Goal: Task Accomplishment & Management: Use online tool/utility

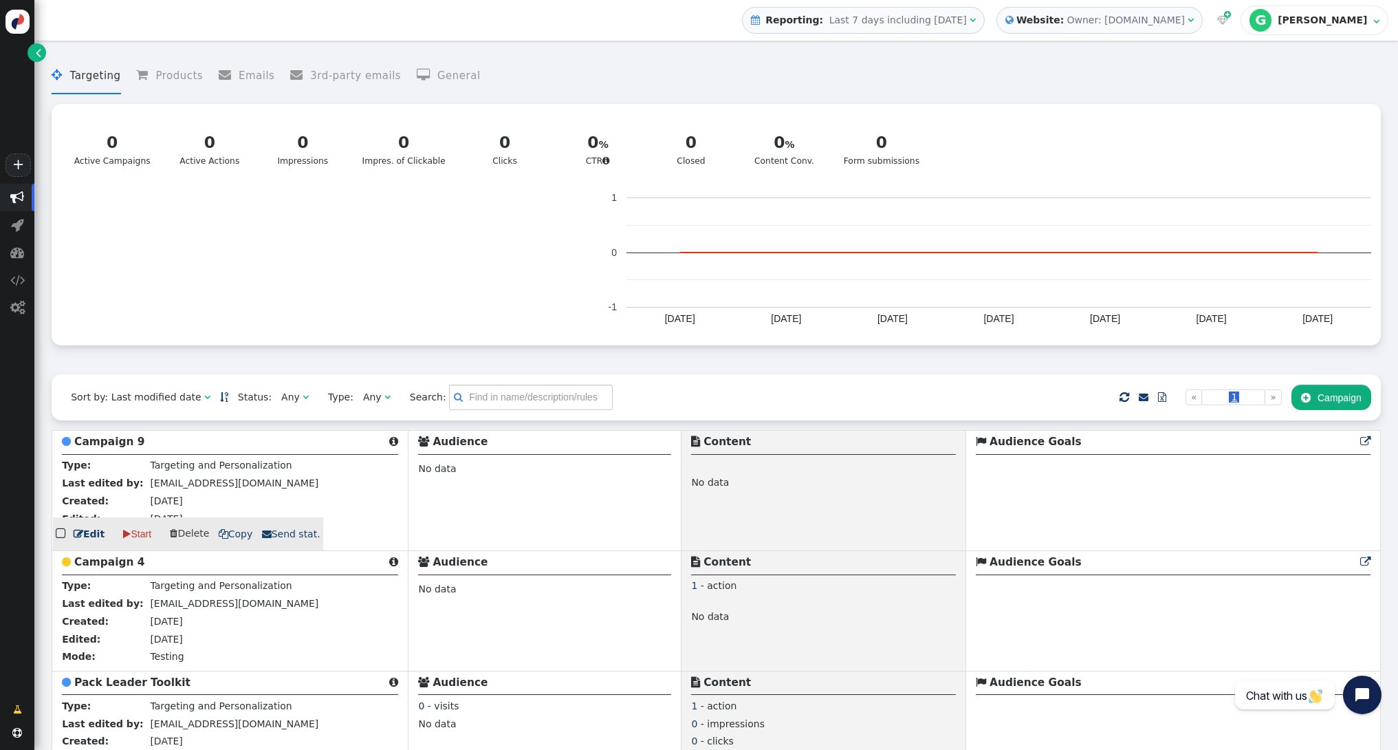
click at [103, 444] on b "Campaign 9" at bounding box center [109, 441] width 70 height 12
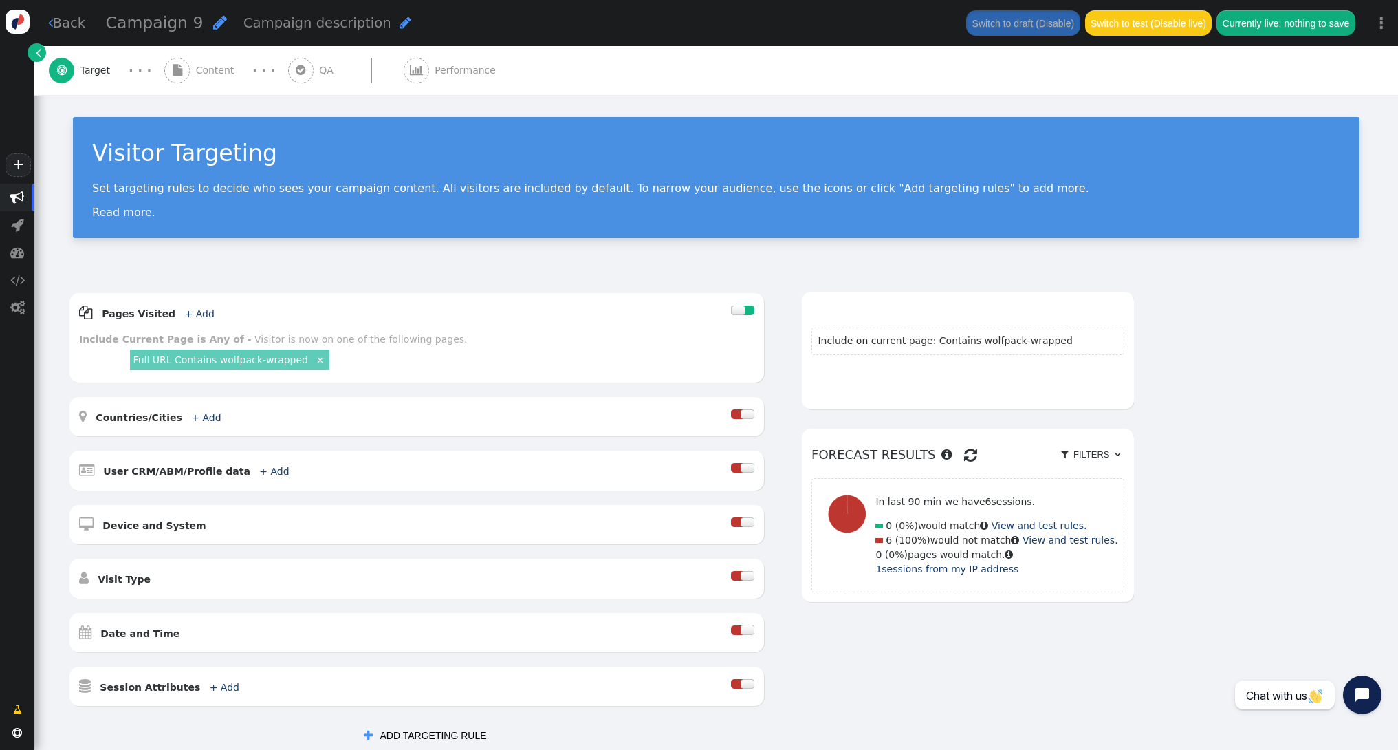
click at [213, 23] on span "" at bounding box center [220, 22] width 14 height 16
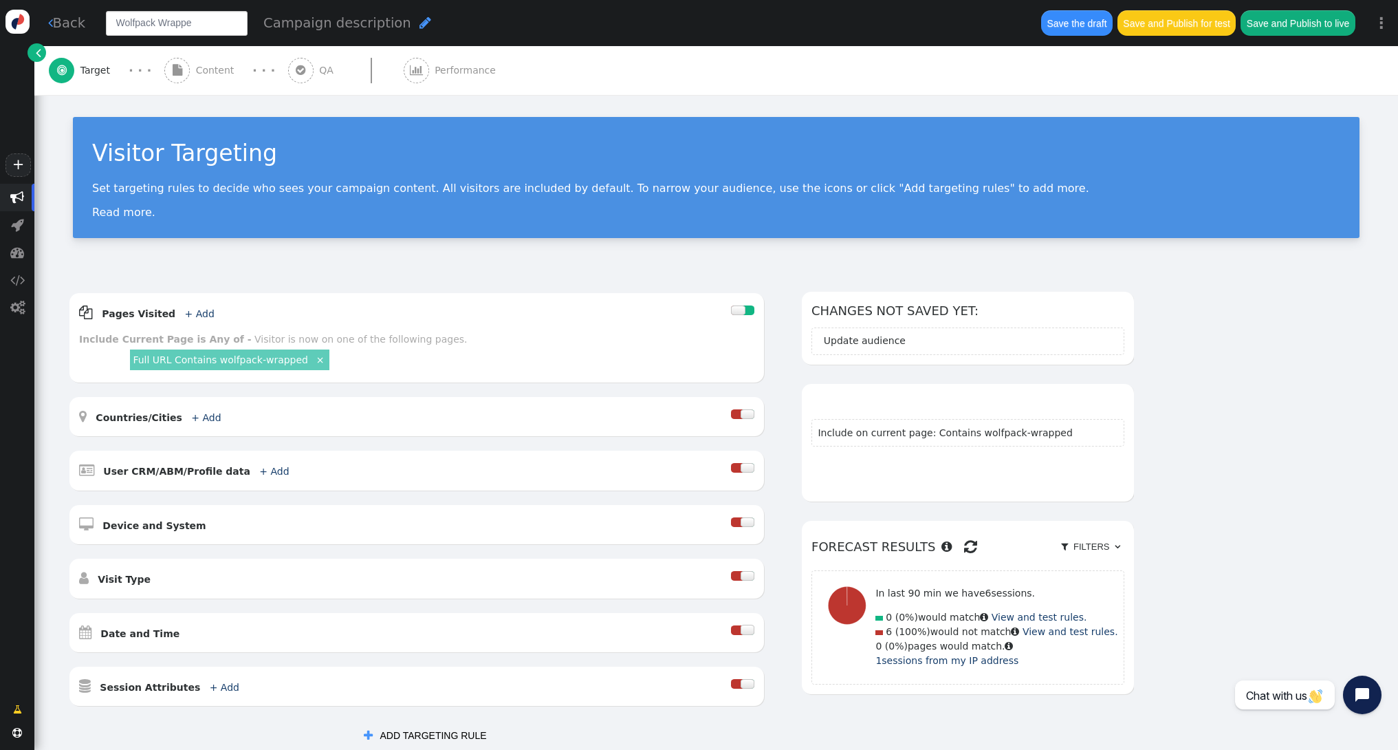
type input "Wolfpack Wrapped"
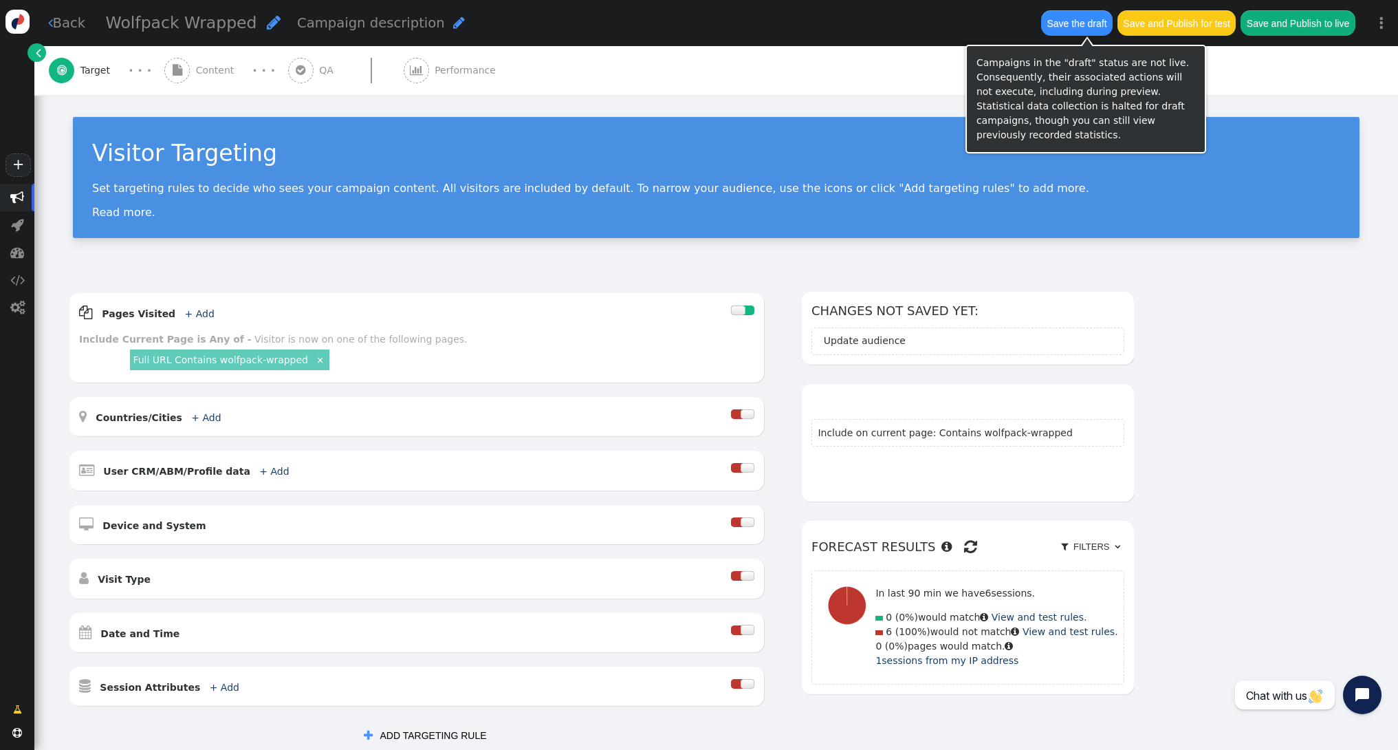
click at [1085, 17] on button "Save the draft" at bounding box center [1077, 22] width 72 height 25
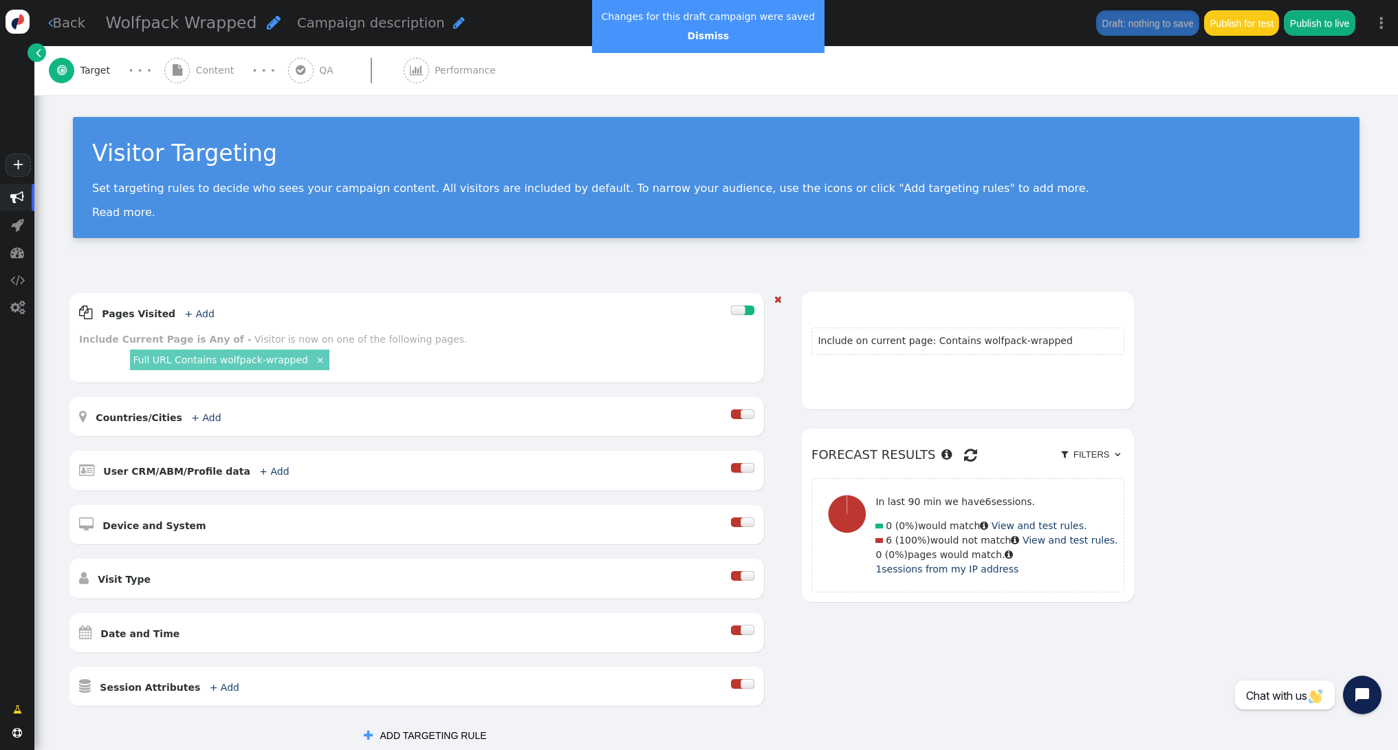
scroll to position [199, 0]
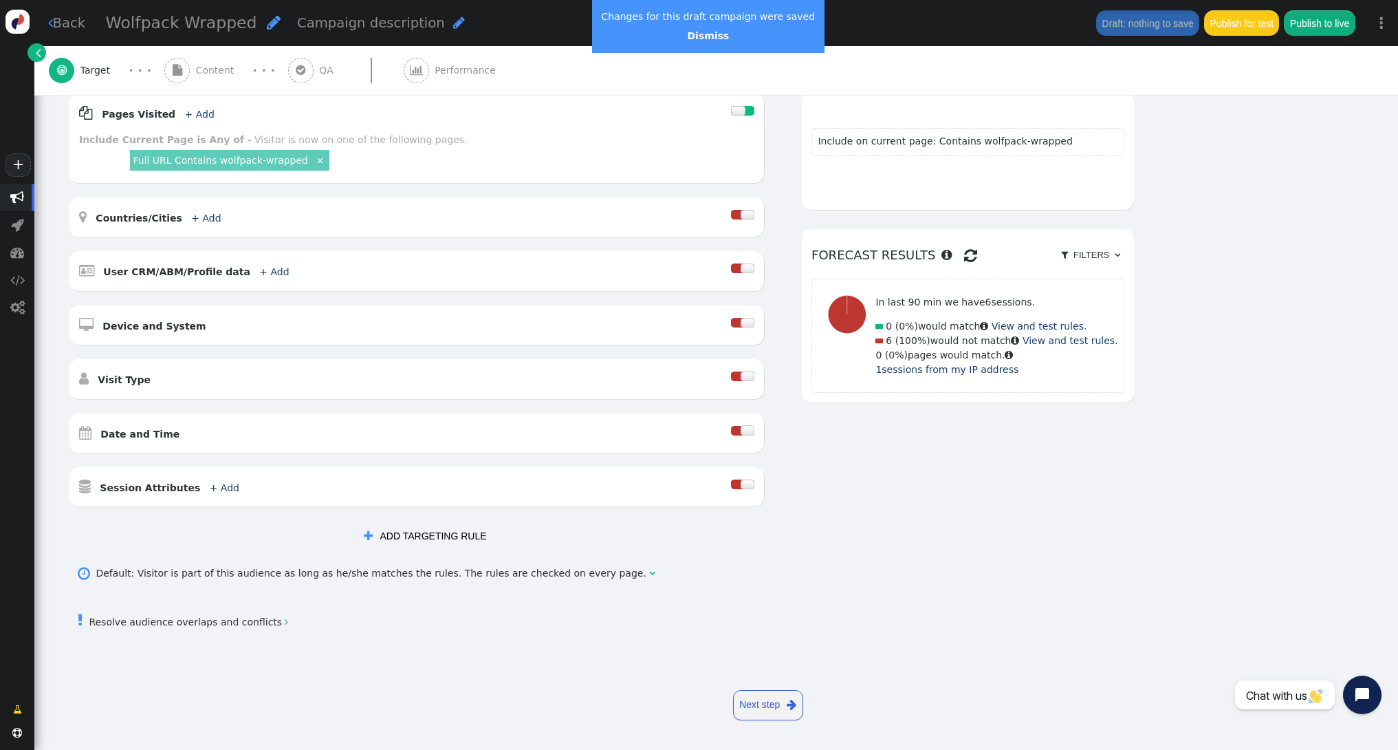
click at [763, 705] on link "Next step " at bounding box center [768, 705] width 70 height 30
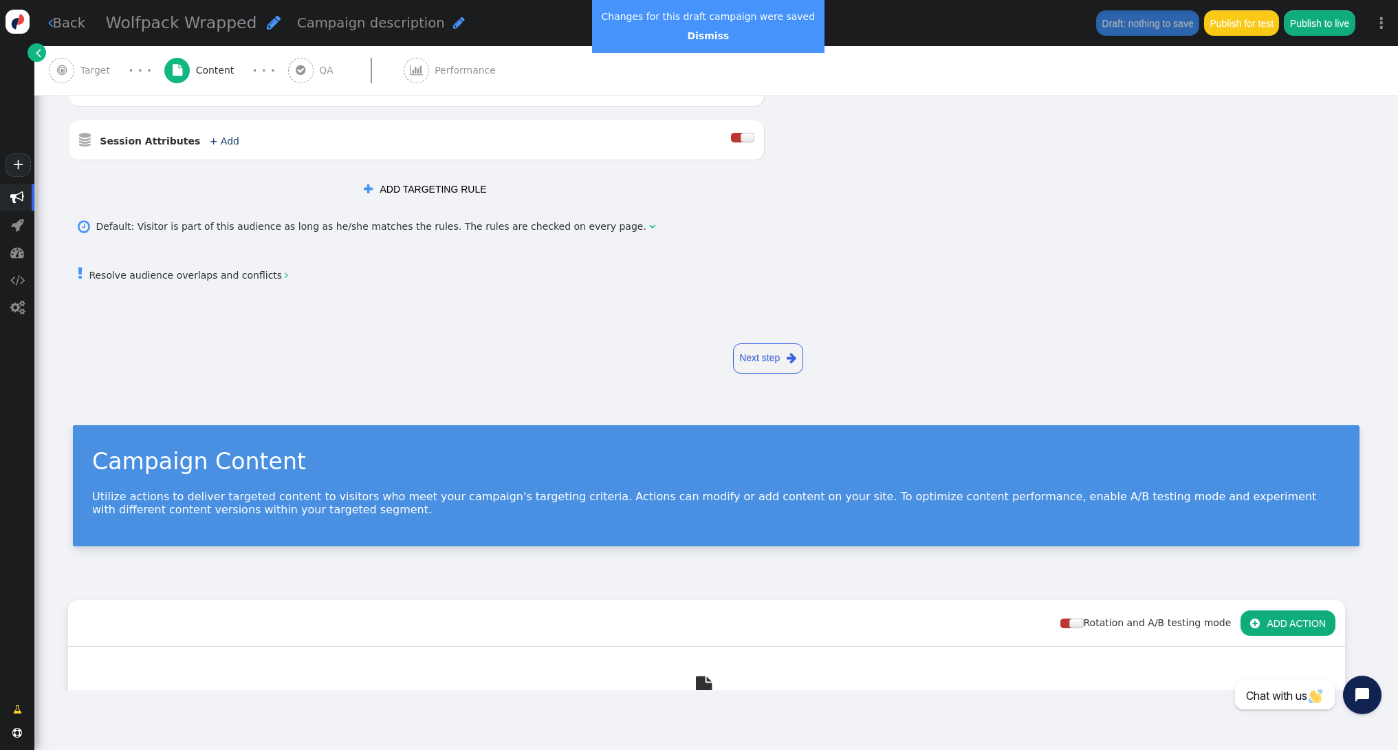
scroll to position [0, 0]
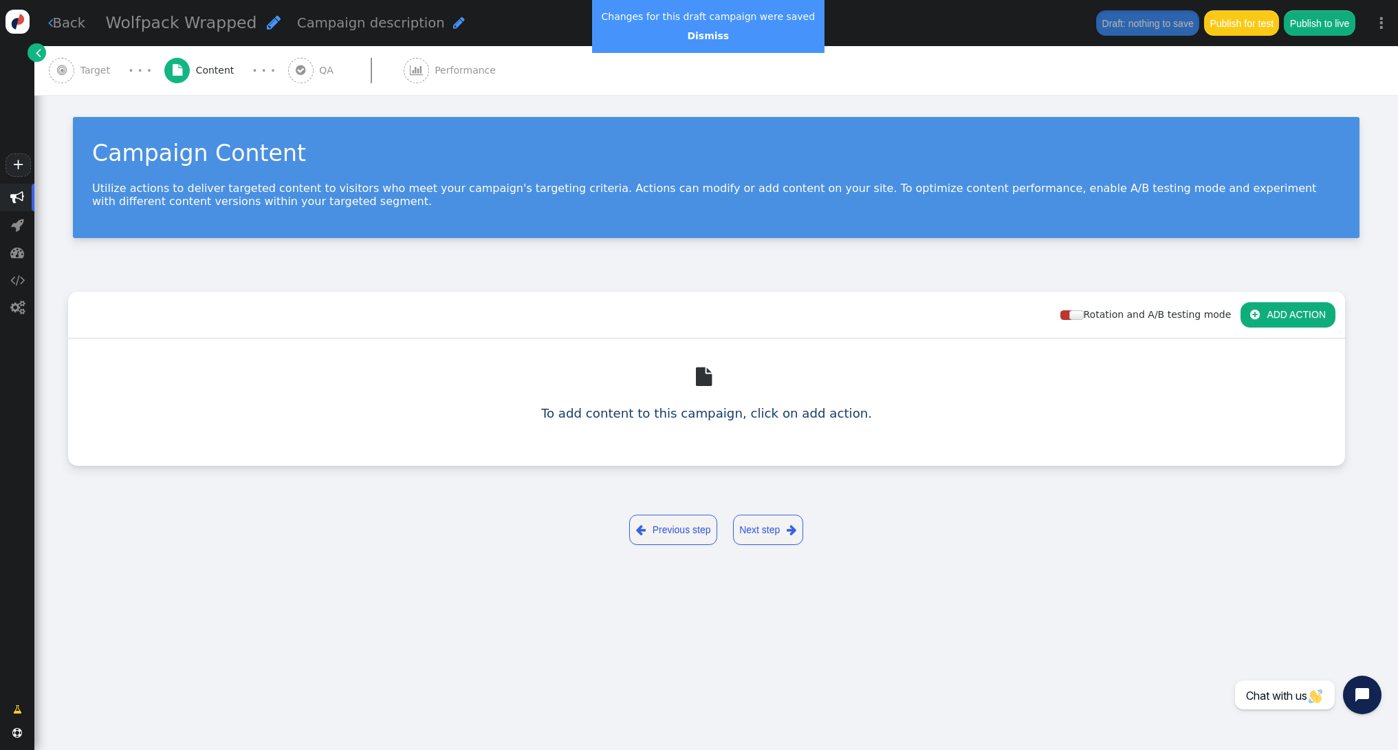
click at [1309, 318] on button " ADD ACTION" at bounding box center [1288, 314] width 95 height 25
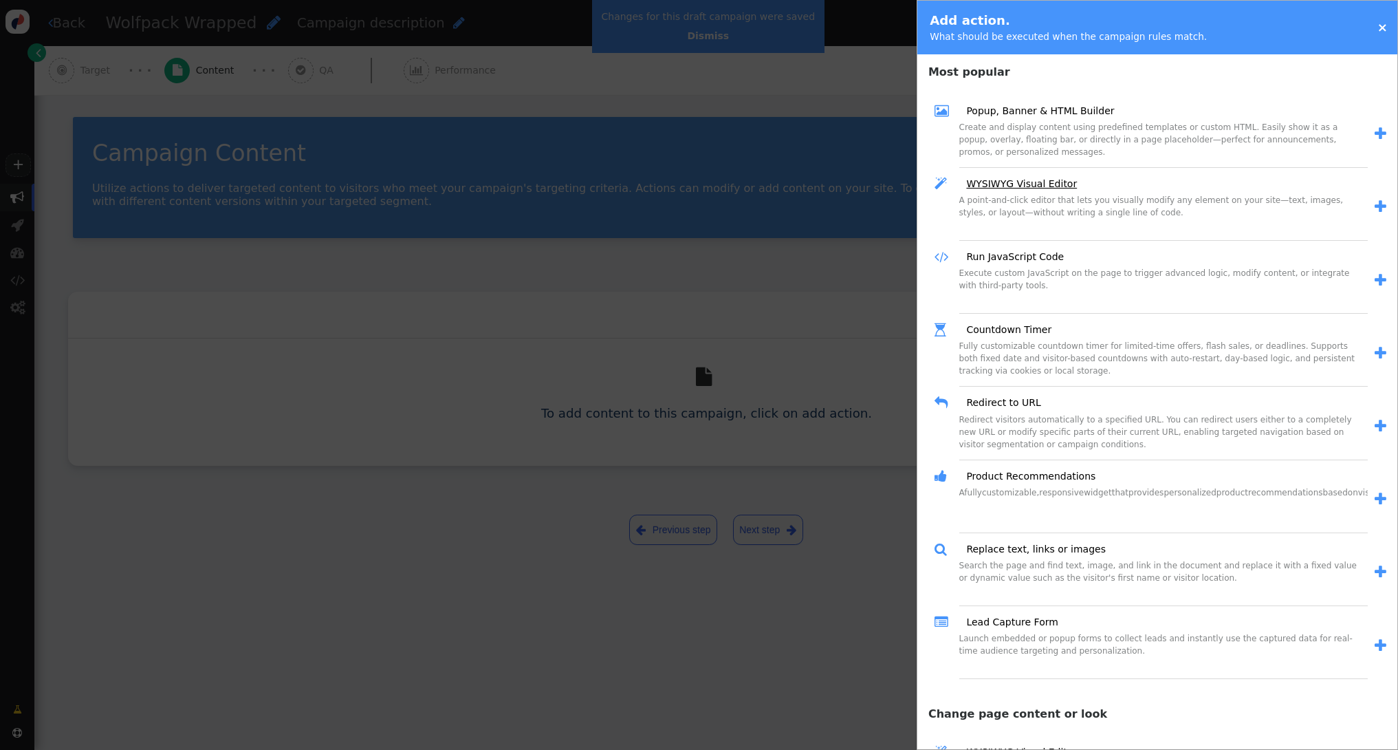
click at [1035, 184] on link "WYSIWYG Visual Editor" at bounding box center [1017, 184] width 120 height 14
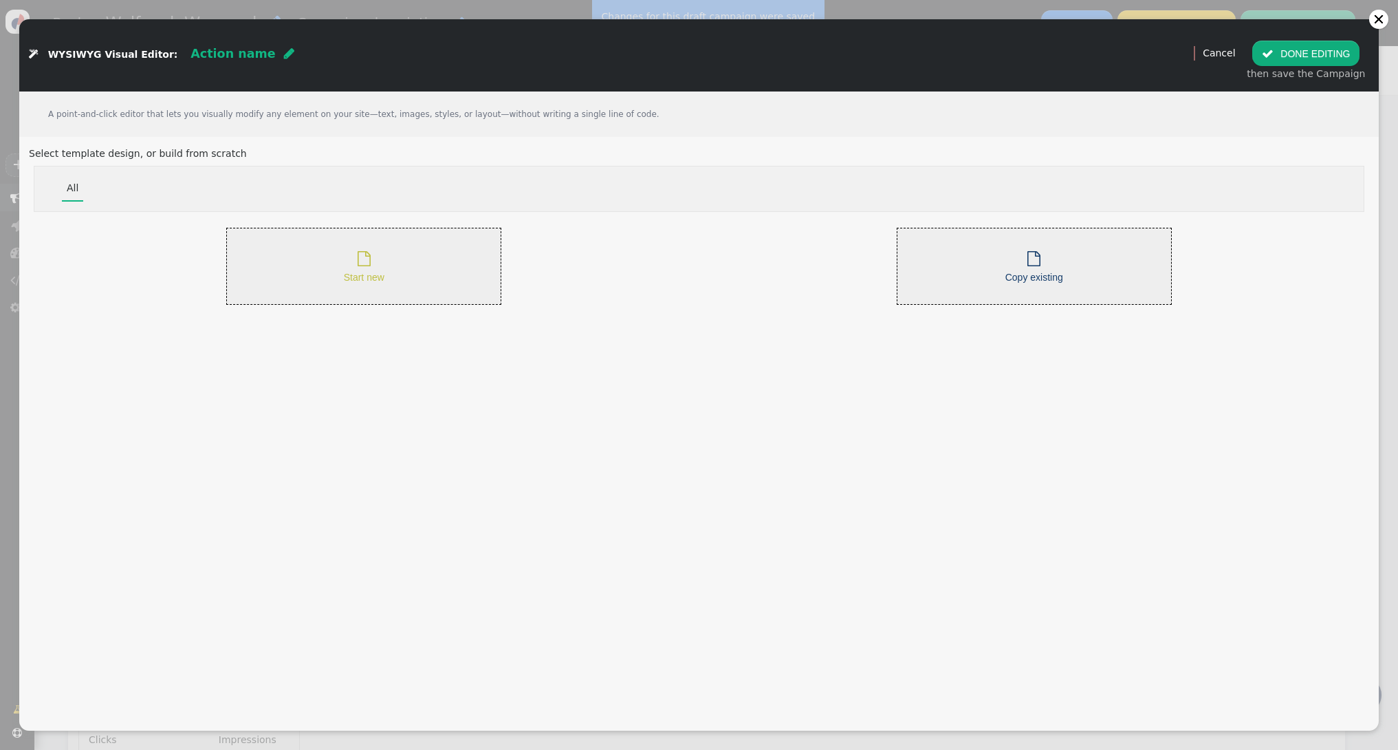
click at [376, 273] on div " Start new" at bounding box center [364, 267] width 41 height 38
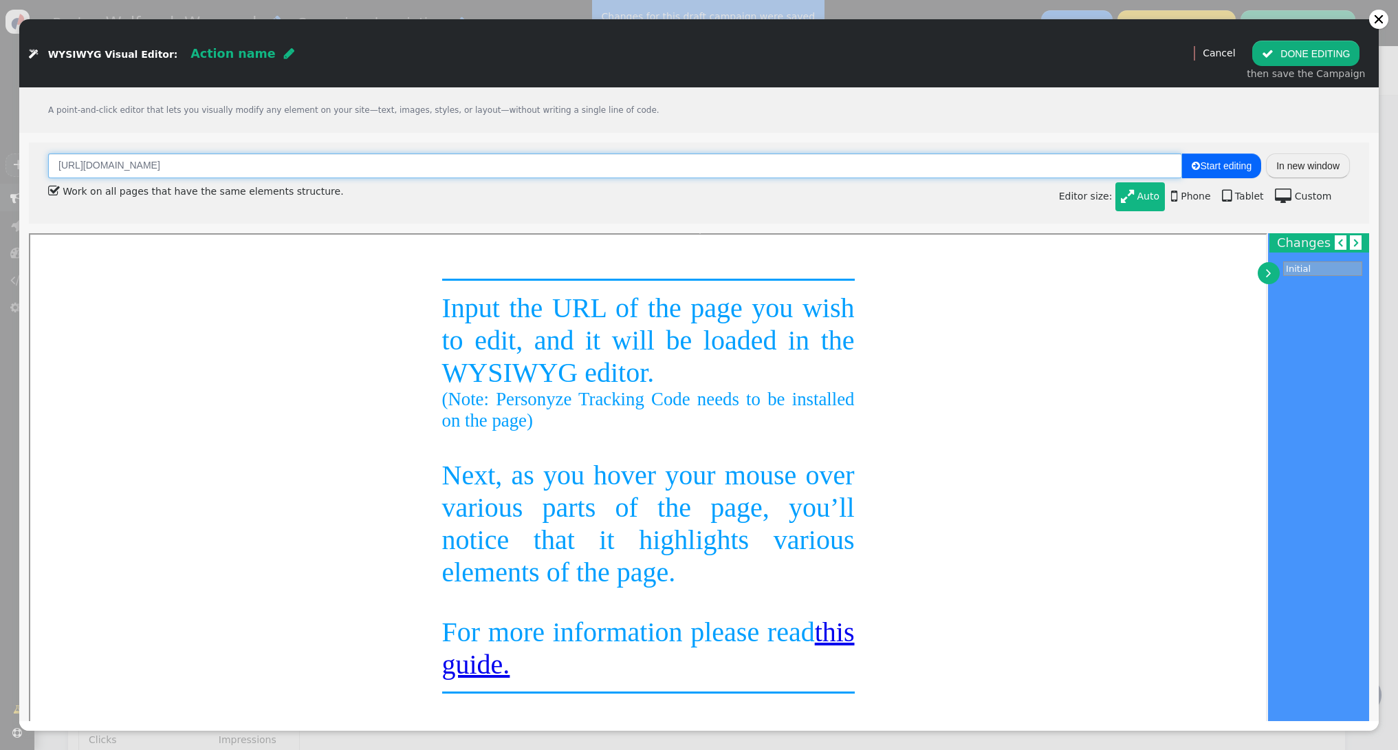
click at [287, 164] on input "[URL][DOMAIN_NAME]" at bounding box center [615, 165] width 1134 height 25
paste input "[DOMAIN_NAME][URL]"
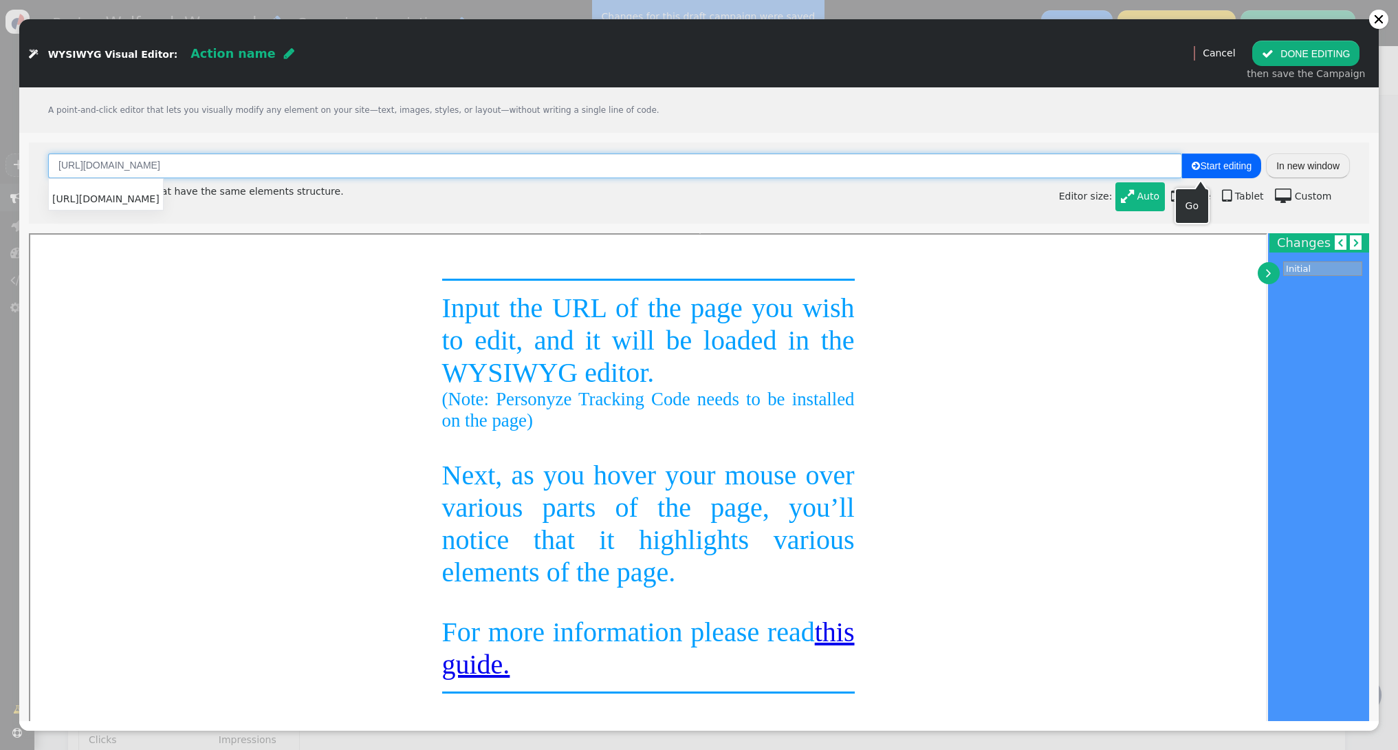
type input "[URL][DOMAIN_NAME]"
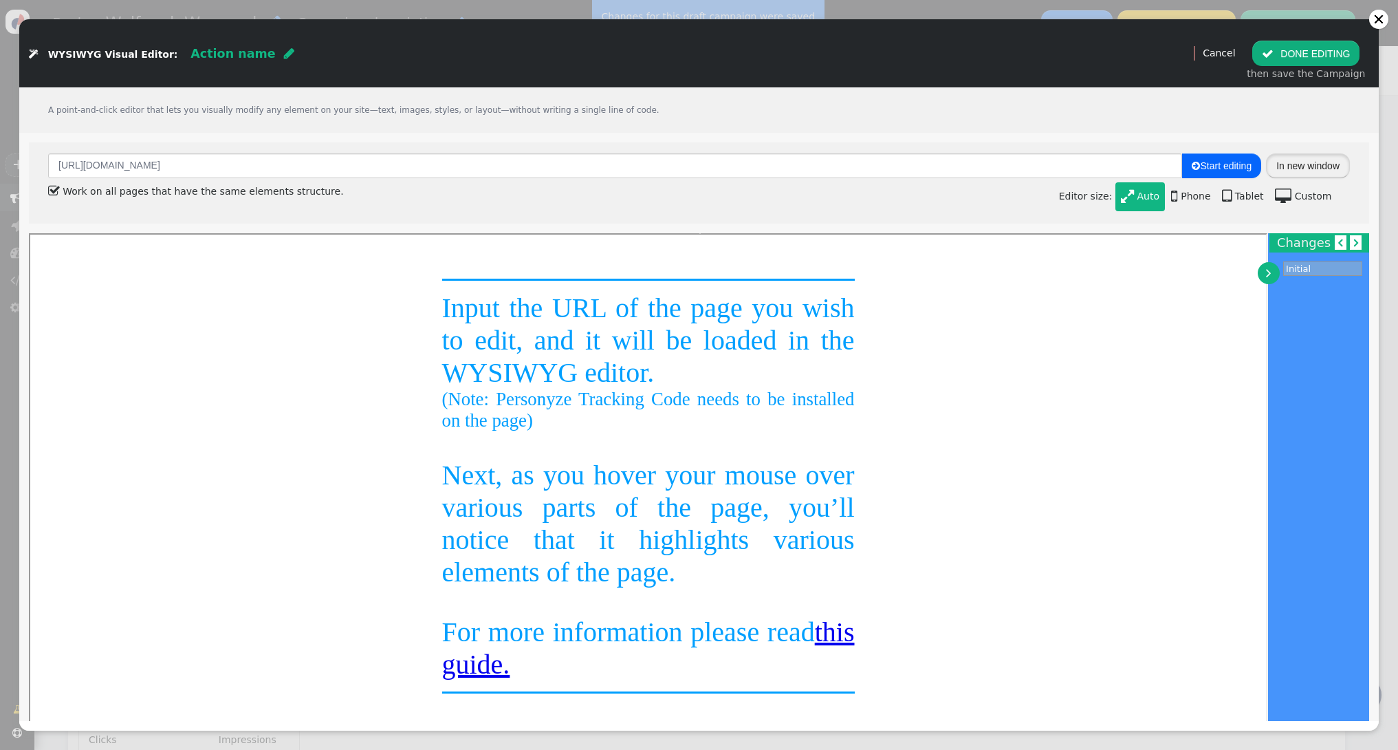
click at [1303, 166] on button "In new window" at bounding box center [1308, 165] width 84 height 25
